Goal: Answer question/provide support: Share knowledge or assist other users

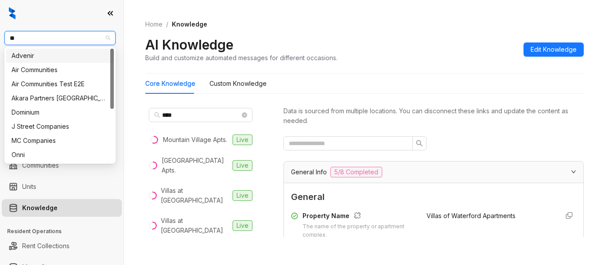
scroll to position [116, 0]
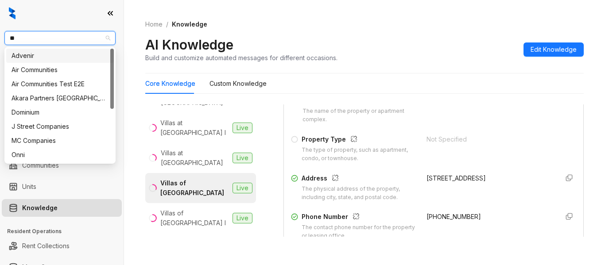
type input "*"
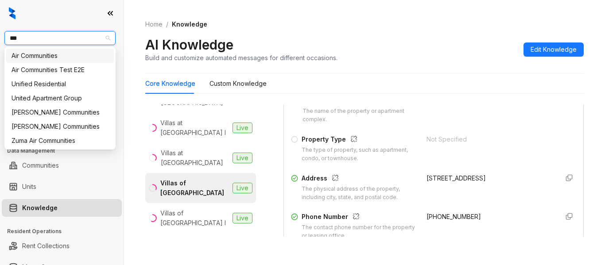
type input "****"
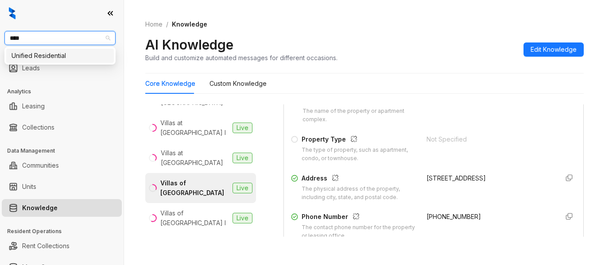
click at [65, 59] on div "Unified Residential" at bounding box center [60, 56] width 97 height 10
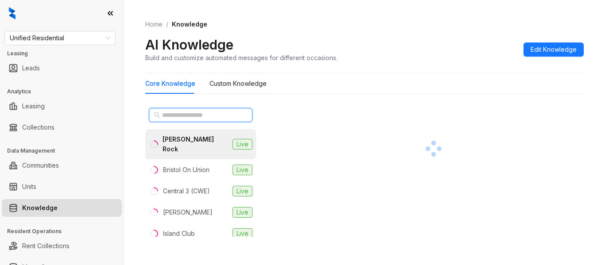
click at [179, 113] on input "text" at bounding box center [201, 115] width 78 height 10
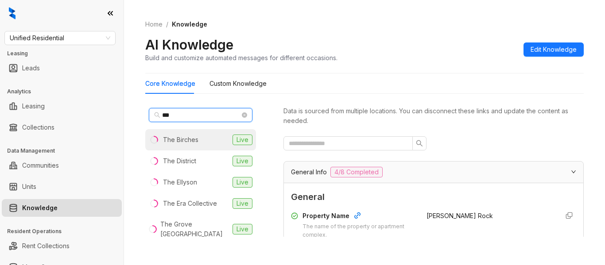
type input "***"
click at [184, 134] on li "The Birches Live" at bounding box center [200, 139] width 111 height 21
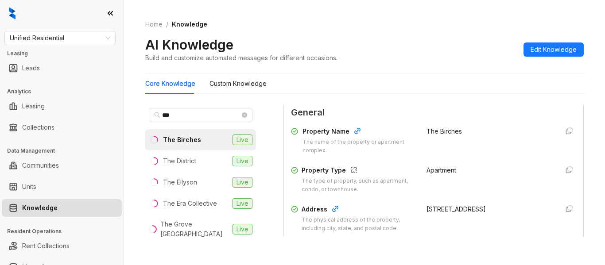
scroll to position [116, 0]
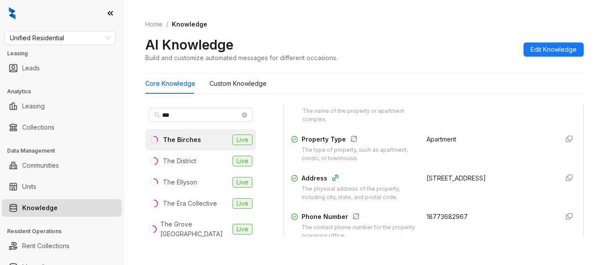
click at [446, 214] on span "18773682967" at bounding box center [447, 217] width 41 height 8
copy div "18773682967"
click at [193, 154] on li "The District Live" at bounding box center [200, 161] width 111 height 21
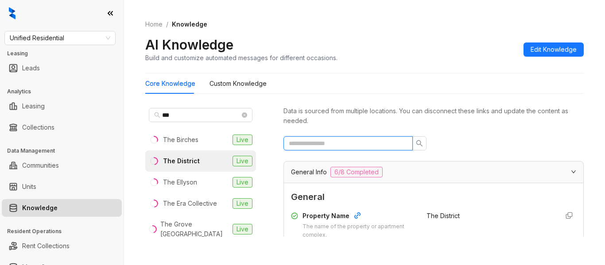
click at [366, 148] on input "text" at bounding box center [345, 144] width 112 height 10
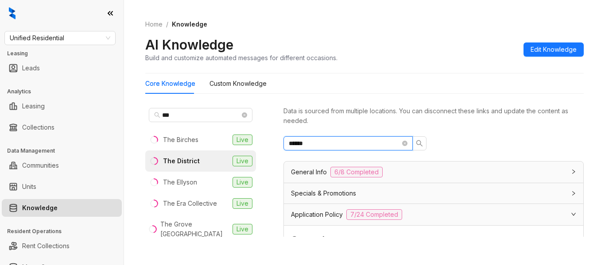
click at [343, 141] on input "******" at bounding box center [345, 144] width 112 height 10
type input "*******"
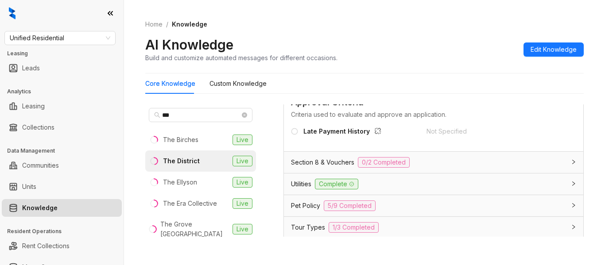
scroll to position [319, 0]
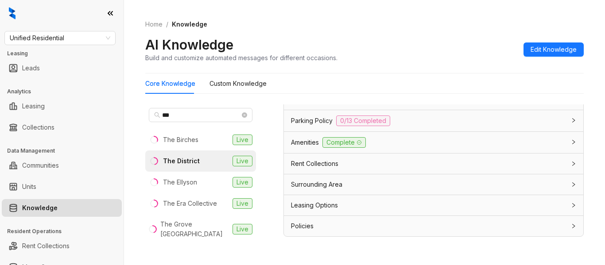
drag, startPoint x: 475, startPoint y: 238, endPoint x: 493, endPoint y: 227, distance: 20.9
click at [493, 227] on div "Data is sourced from multiple locations. You can disconnect these links and upd…" at bounding box center [434, 175] width 300 height 140
click at [493, 227] on div "Policies" at bounding box center [428, 226] width 275 height 10
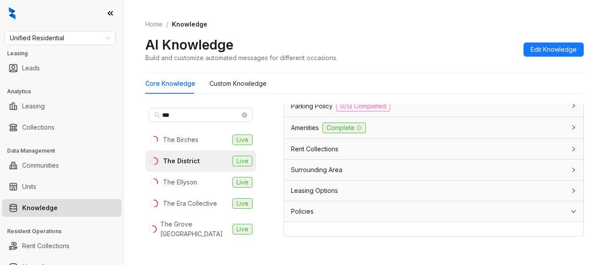
scroll to position [0, 0]
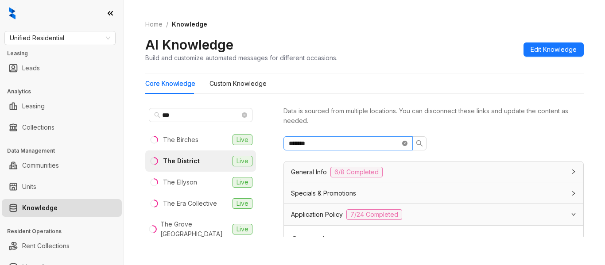
click at [407, 142] on icon "close-circle" at bounding box center [404, 143] width 5 height 5
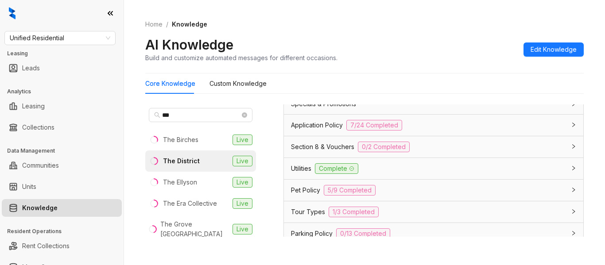
scroll to position [602, 0]
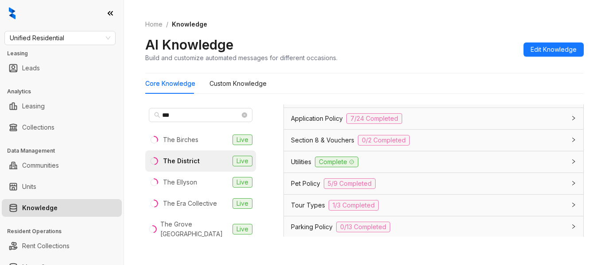
click at [503, 128] on div "Application Policy 7/24 Completed" at bounding box center [433, 118] width 299 height 21
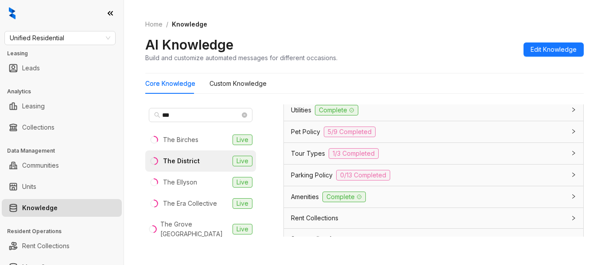
scroll to position [1857, 0]
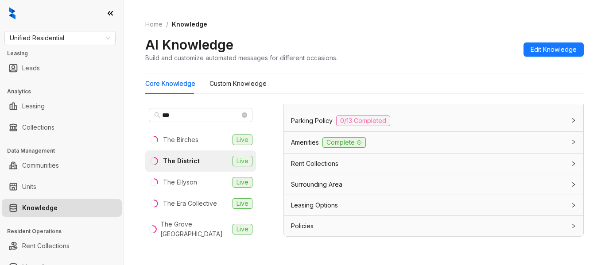
click at [525, 208] on div "Leasing Options" at bounding box center [428, 206] width 275 height 10
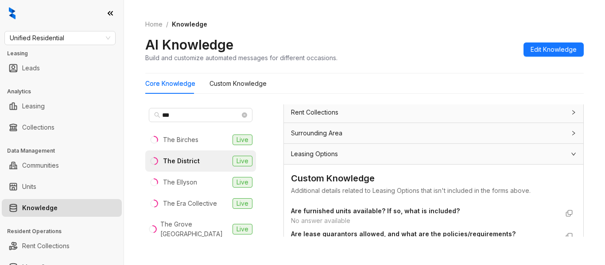
scroll to position [1882, 0]
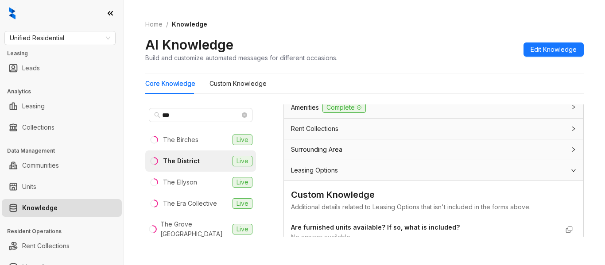
click at [475, 155] on div "Surrounding Area" at bounding box center [428, 150] width 275 height 10
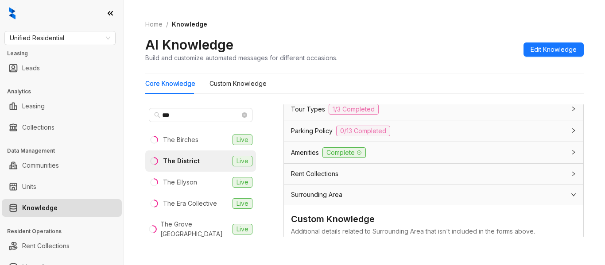
scroll to position [1828, 0]
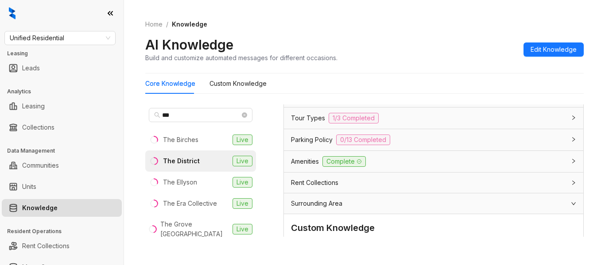
click at [536, 188] on div "Rent Collections" at bounding box center [428, 183] width 275 height 10
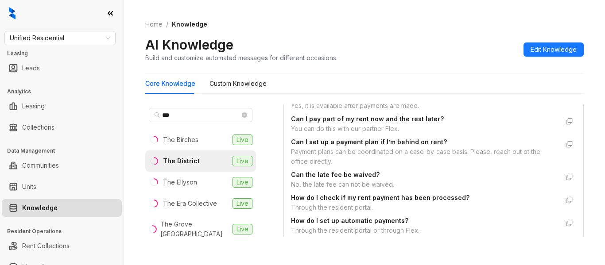
scroll to position [2017, 0]
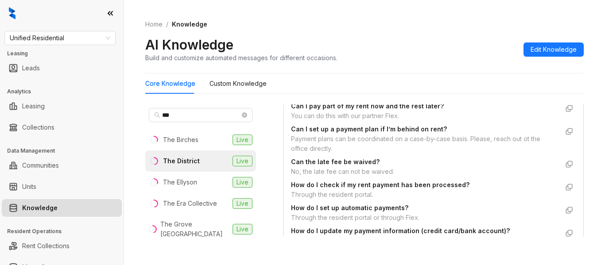
click at [395, 121] on div "You can do this with our partner Flex." at bounding box center [425, 116] width 268 height 10
copy div "You can do this with our partner Flex."
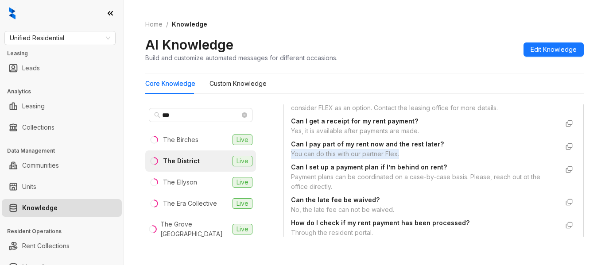
scroll to position [93, 0]
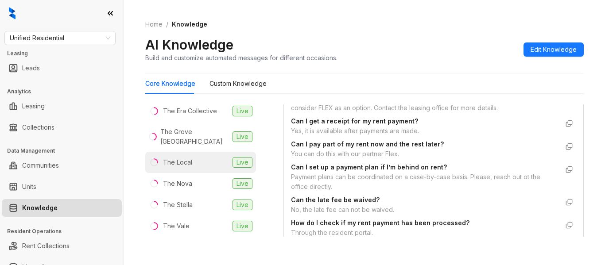
click at [207, 169] on li "The Local Live" at bounding box center [200, 162] width 111 height 21
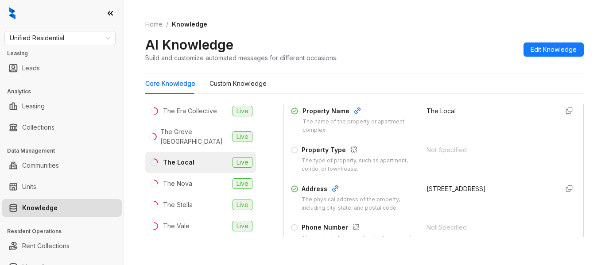
scroll to position [116, 0]
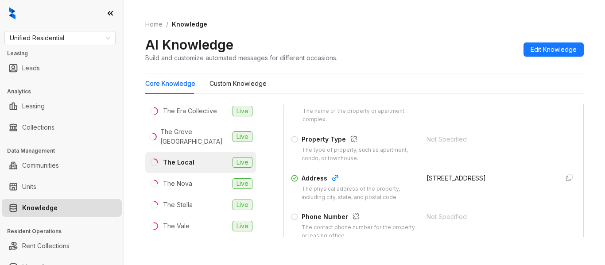
click at [430, 217] on div "Not Specified" at bounding box center [489, 217] width 125 height 10
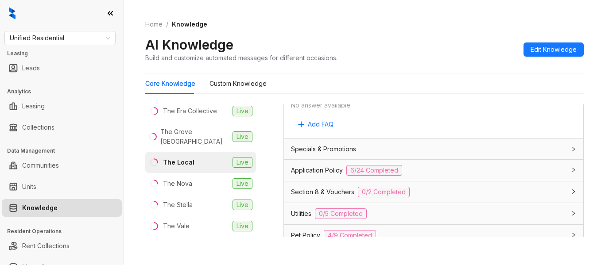
scroll to position [579, 0]
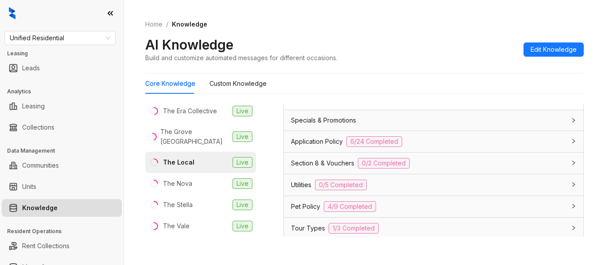
click at [455, 136] on div "Application Policy 6/24 Completed" at bounding box center [433, 141] width 299 height 21
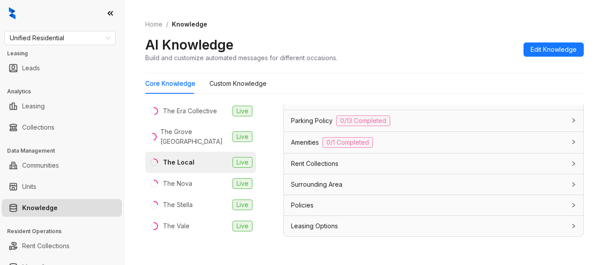
scroll to position [1809, 0]
click at [499, 167] on div "Rent Collections" at bounding box center [428, 164] width 275 height 10
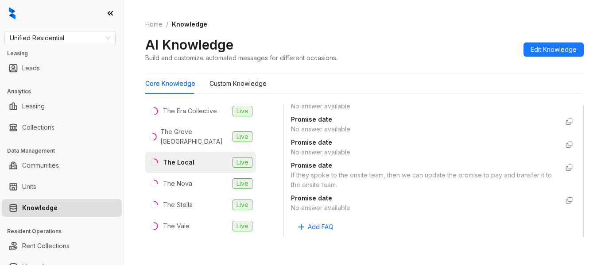
scroll to position [2066, 0]
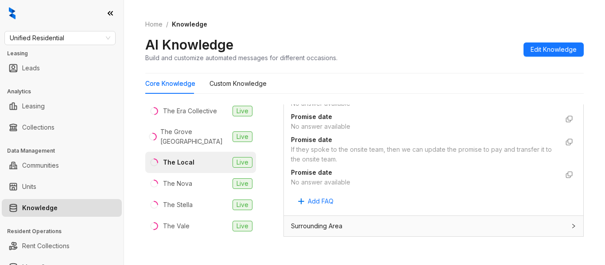
click at [349, 164] on div "If they spoke to the onsite team, then we can update the promise to pay and tra…" at bounding box center [425, 154] width 268 height 19
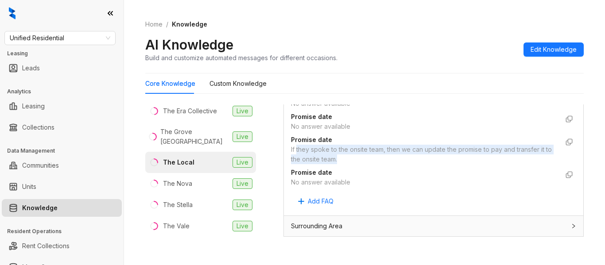
drag, startPoint x: 349, startPoint y: 168, endPoint x: 305, endPoint y: 158, distance: 45.5
click at [305, 158] on div "If they spoke to the onsite team, then we can update the promise to pay and tra…" at bounding box center [425, 154] width 268 height 19
